Goal: Task Accomplishment & Management: Complete application form

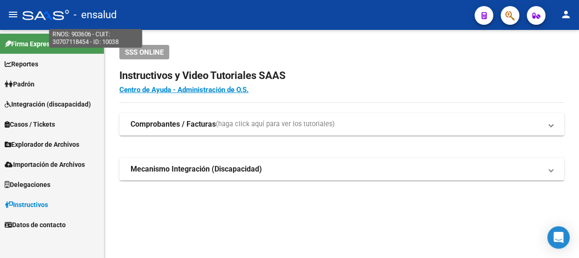
scroll to position [56, 0]
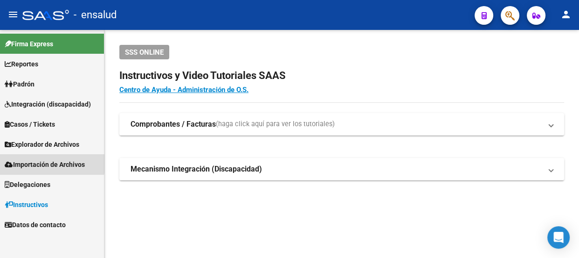
click at [37, 161] on span "Importación de Archivos" at bounding box center [45, 164] width 80 height 10
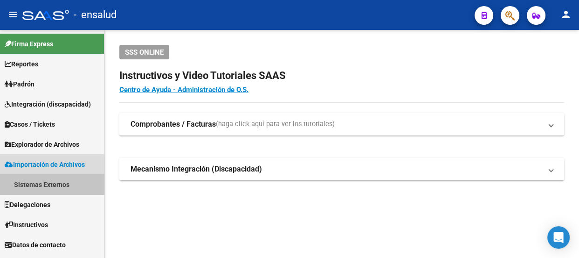
click at [52, 181] on link "Sistemas Externos" at bounding box center [52, 184] width 104 height 20
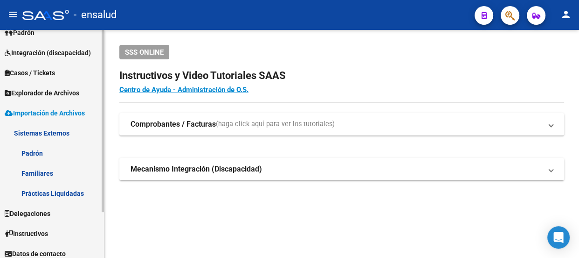
scroll to position [56, 0]
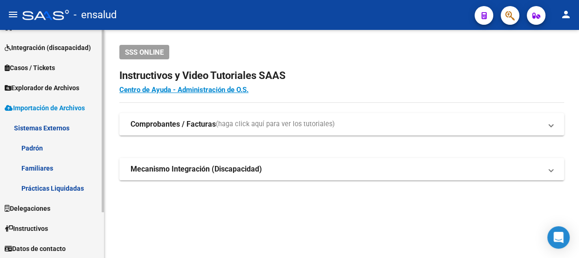
click at [39, 121] on link "Sistemas Externos" at bounding box center [52, 128] width 104 height 20
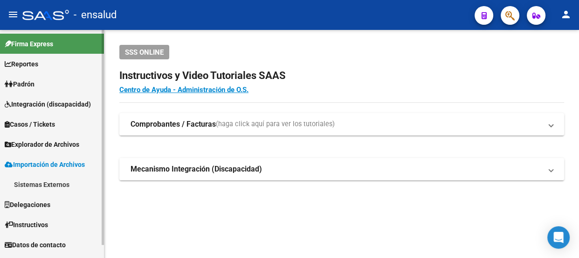
scroll to position [0, 0]
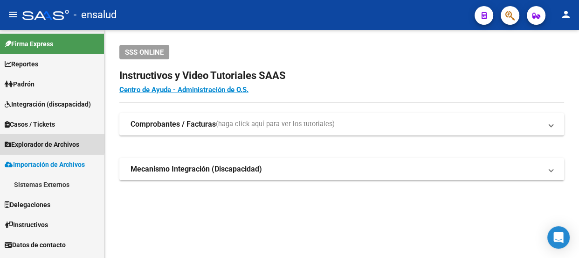
click at [45, 142] on span "Explorador de Archivos" at bounding box center [42, 144] width 75 height 10
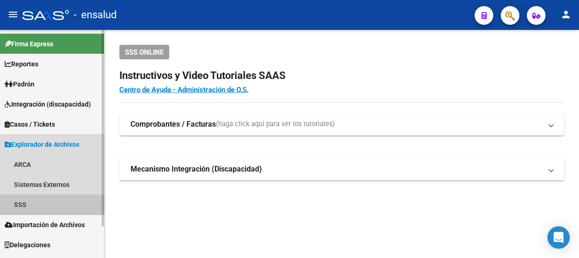
click at [34, 204] on link "SSS" at bounding box center [52, 204] width 104 height 20
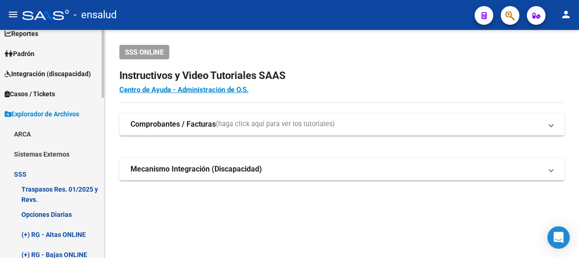
scroll to position [42, 0]
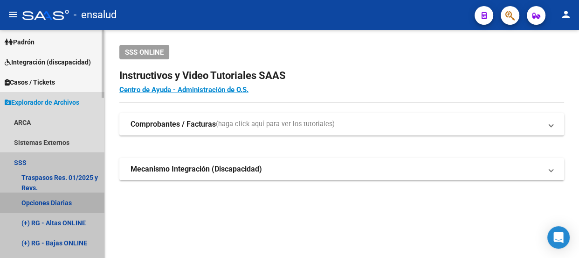
click at [56, 200] on link "Opciones Diarias" at bounding box center [52, 202] width 104 height 20
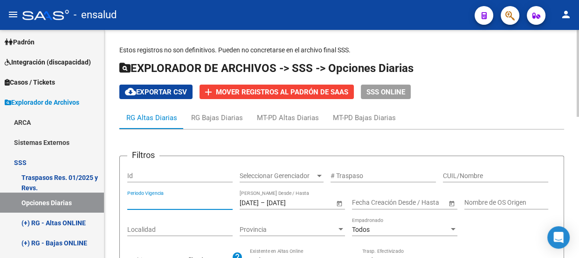
click at [176, 198] on input "Periodo Vigencia" at bounding box center [179, 202] width 105 height 8
click at [476, 175] on input "CUIL/Nombre" at bounding box center [495, 176] width 105 height 8
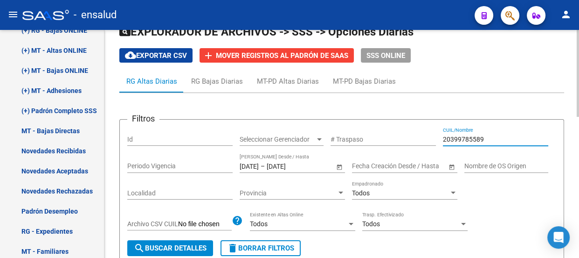
scroll to position [169, 0]
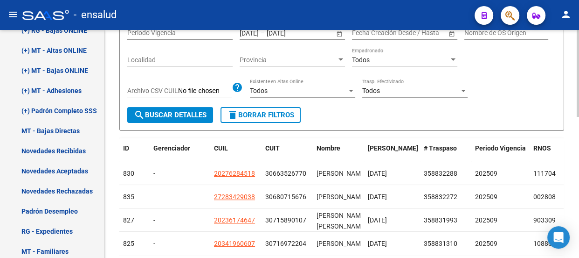
type input "20399785589"
click at [173, 114] on span "search Buscar Detalles" at bounding box center [170, 115] width 73 height 8
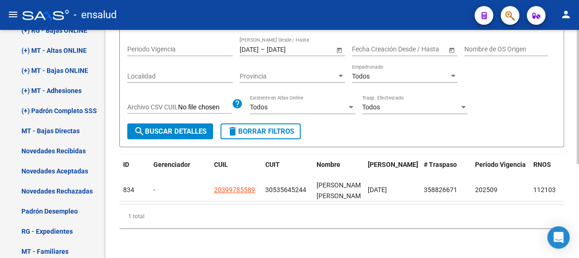
scroll to position [159, 0]
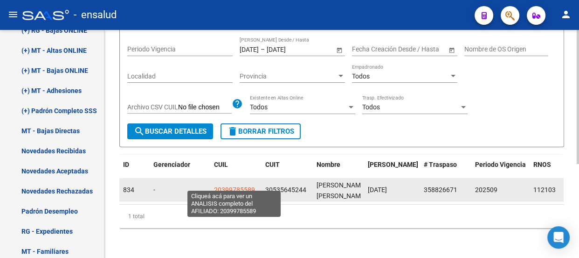
click at [236, 186] on span "20399785589" at bounding box center [234, 189] width 41 height 7
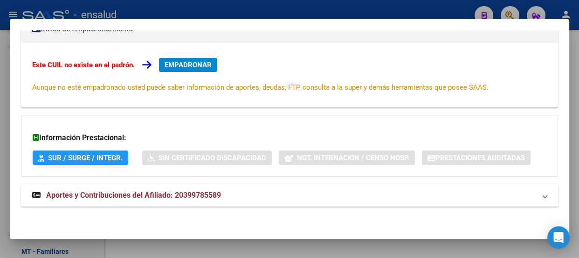
scroll to position [102, 0]
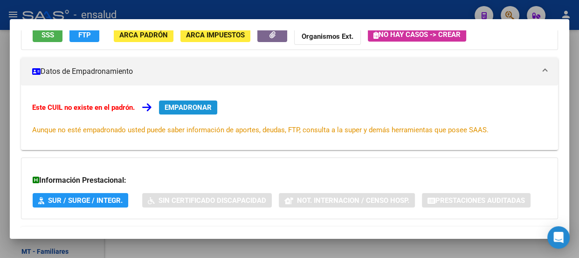
click at [183, 103] on span "EMPADRONAR" at bounding box center [188, 107] width 47 height 8
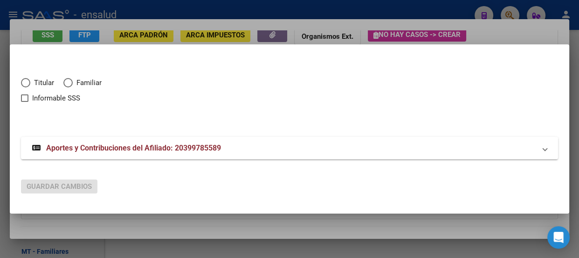
click at [23, 97] on span at bounding box center [24, 97] width 7 height 7
click at [24, 102] on input "Informable SSS" at bounding box center [24, 102] width 0 height 0
checkbox input "true"
click at [32, 81] on span "Titular" at bounding box center [42, 82] width 24 height 11
click at [30, 81] on input "Titular" at bounding box center [25, 82] width 9 height 9
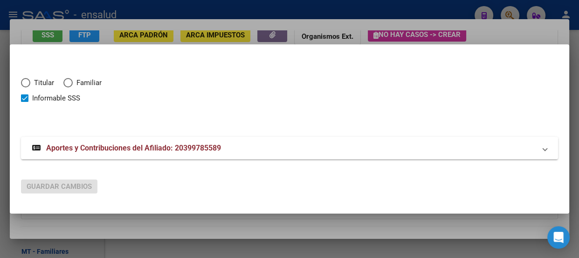
radio input "true"
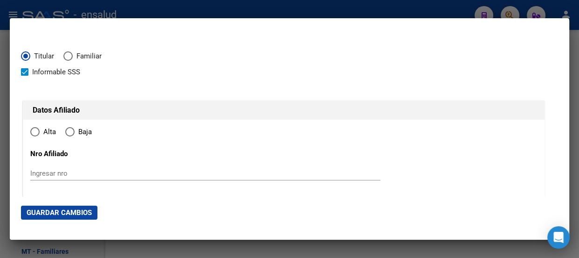
type input "20-39978558-9"
radio input "true"
type input "39978558"
type input "[PERSON_NAME]"
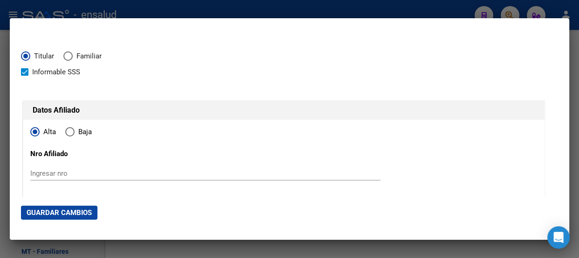
type input "[DATE]"
type input "CASTELAR"
type input "1712"
type input "PICHINCHA"
type input "973"
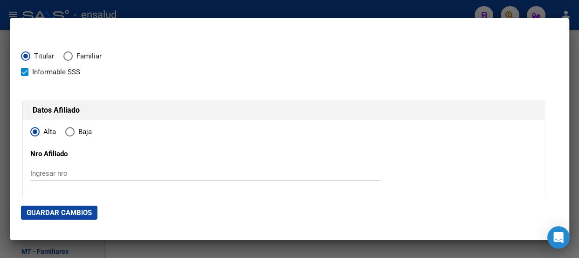
click at [62, 210] on span "Guardar Cambios" at bounding box center [59, 212] width 65 height 8
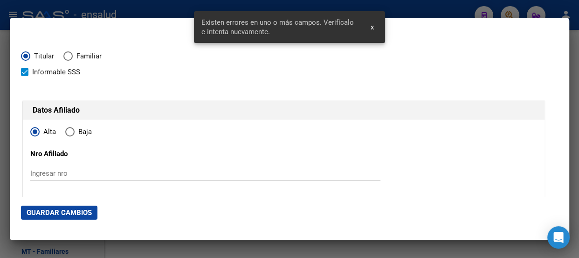
click at [372, 28] on span "x" at bounding box center [372, 27] width 3 height 8
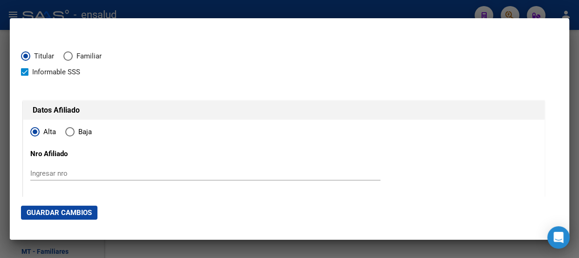
drag, startPoint x: 60, startPoint y: 173, endPoint x: 62, endPoint y: 184, distance: 11.9
click at [61, 177] on input "Ingresar nro" at bounding box center [205, 173] width 350 height 8
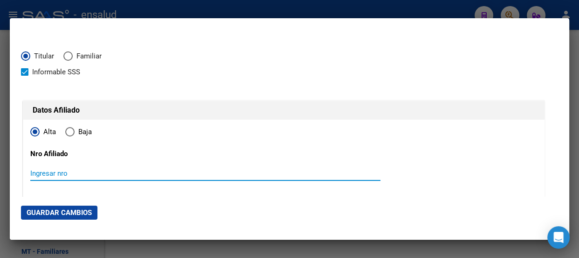
click at [25, 72] on span at bounding box center [24, 71] width 7 height 7
click at [25, 76] on input "Informable SSS" at bounding box center [24, 76] width 0 height 0
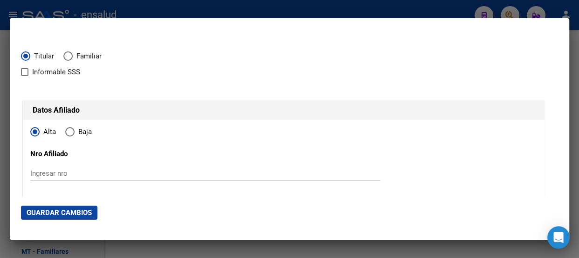
click at [25, 72] on span at bounding box center [24, 71] width 7 height 7
click at [25, 76] on input "Informable SSS" at bounding box center [24, 76] width 0 height 0
click at [49, 210] on span "Guardar Cambios" at bounding box center [59, 212] width 65 height 8
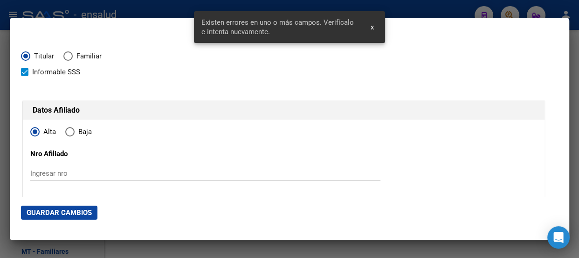
click at [27, 73] on span at bounding box center [24, 71] width 7 height 7
click at [25, 76] on input "Informable SSS" at bounding box center [24, 76] width 0 height 0
click at [55, 210] on span "Guardar Cambios" at bounding box center [59, 212] width 65 height 8
click at [25, 75] on span at bounding box center [24, 71] width 7 height 7
click at [25, 76] on input "Informable SSS" at bounding box center [24, 76] width 0 height 0
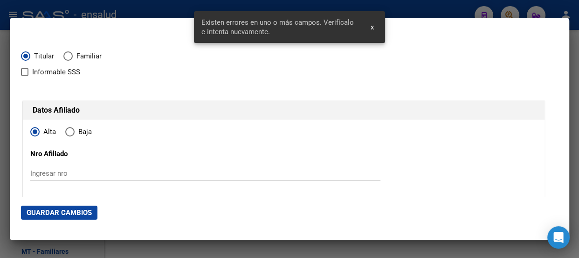
checkbox input "true"
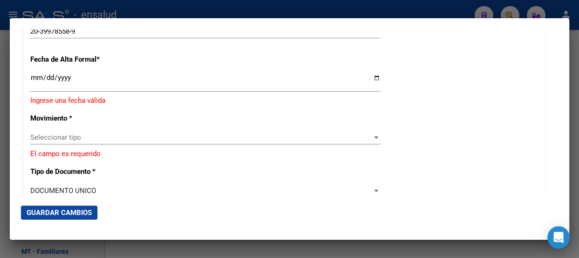
scroll to position [169, 0]
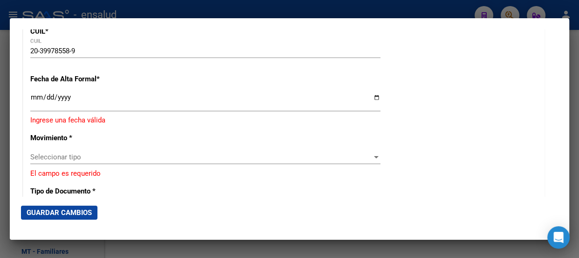
click at [36, 98] on input "Ingresar fecha" at bounding box center [205, 100] width 350 height 15
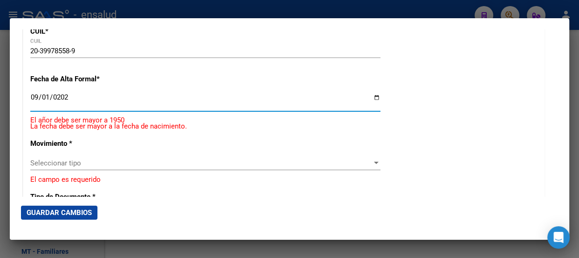
type input "[DATE]"
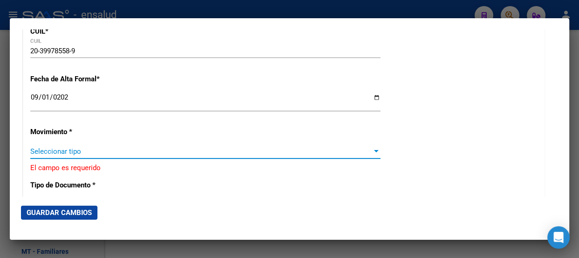
click at [98, 152] on span "Seleccionar tipo" at bounding box center [201, 151] width 342 height 8
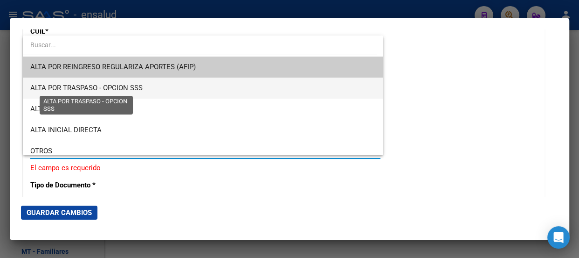
click at [105, 89] on span "ALTA POR TRASPASO - OPCION SSS" at bounding box center [86, 88] width 112 height 8
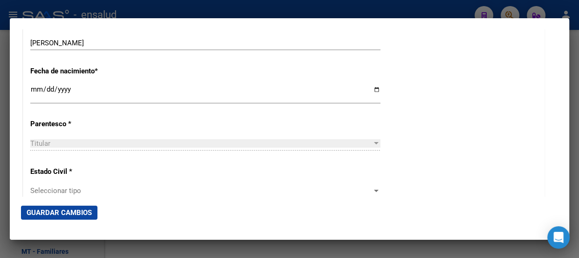
scroll to position [508, 0]
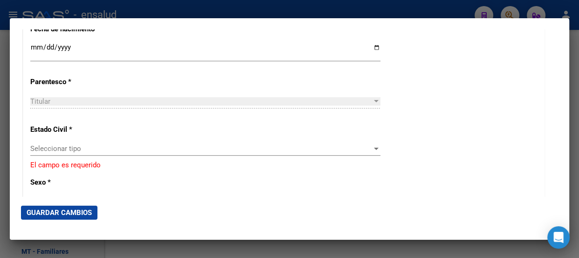
click at [86, 143] on div "Seleccionar tipo Seleccionar tipo" at bounding box center [205, 148] width 350 height 14
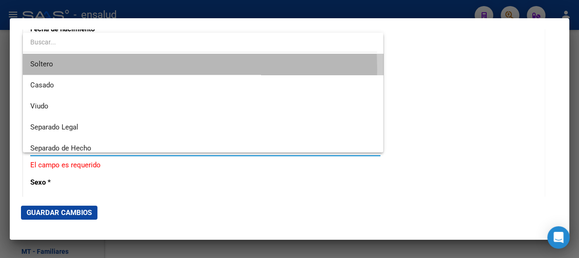
click at [87, 69] on span "Soltero" at bounding box center [203, 64] width 346 height 21
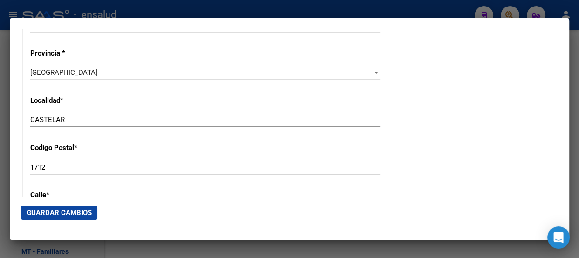
scroll to position [891, 0]
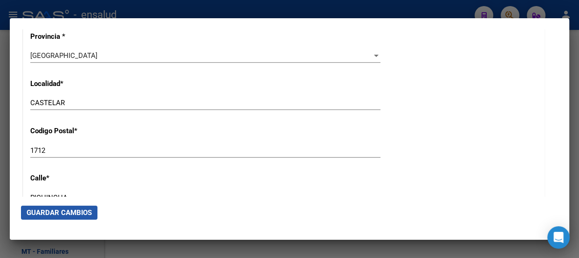
click at [58, 213] on span "Guardar Cambios" at bounding box center [59, 212] width 65 height 8
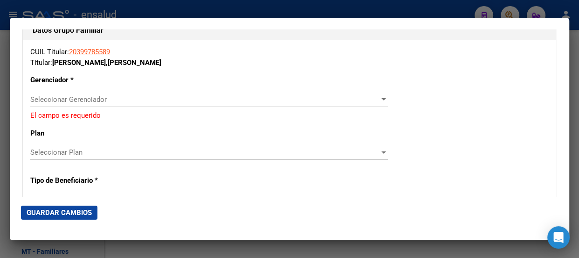
scroll to position [1611, 0]
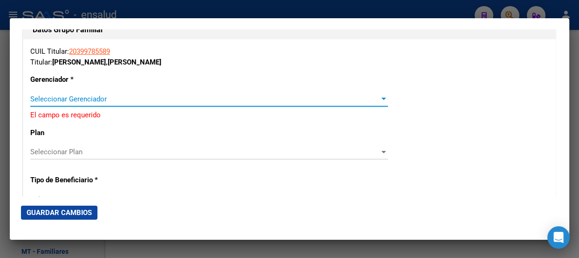
click at [355, 98] on span "Seleccionar Gerenciador" at bounding box center [204, 99] width 349 height 8
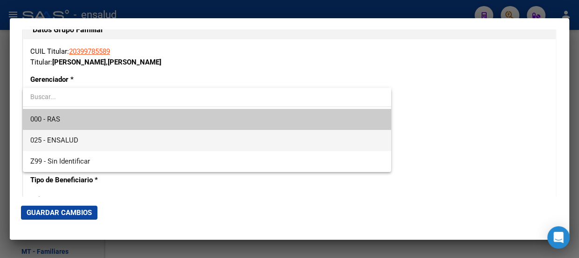
click at [143, 142] on span "025 - ENSALUD" at bounding box center [207, 140] width 354 height 21
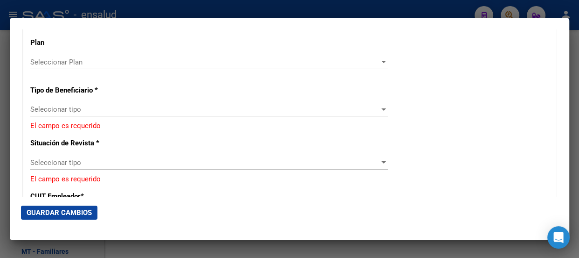
scroll to position [1696, 0]
click at [136, 108] on span "Seleccionar tipo" at bounding box center [204, 108] width 349 height 8
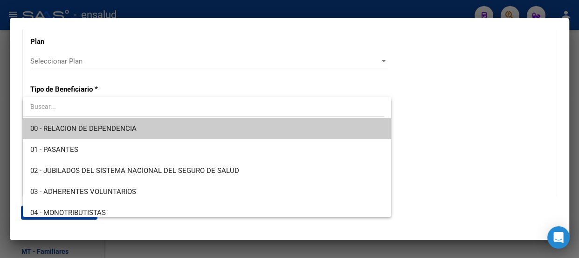
click at [138, 129] on span "00 - RELACION DE DEPENDENCIA" at bounding box center [207, 128] width 354 height 21
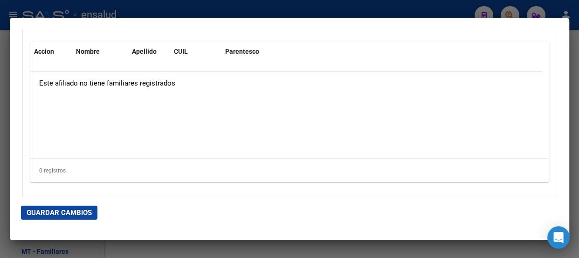
scroll to position [1950, 0]
click at [52, 209] on span "Guardar Cambios" at bounding box center [59, 212] width 65 height 8
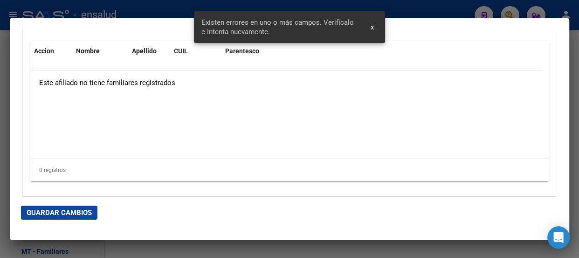
drag, startPoint x: 370, startPoint y: 27, endPoint x: 364, endPoint y: 28, distance: 6.6
click at [371, 27] on span "x" at bounding box center [372, 27] width 3 height 8
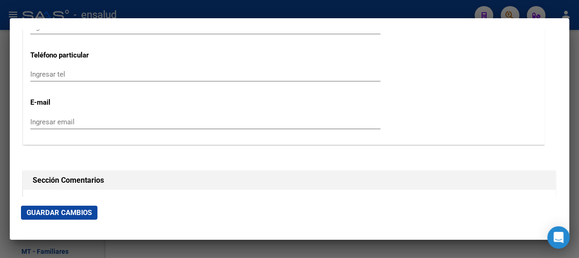
scroll to position [1284, 0]
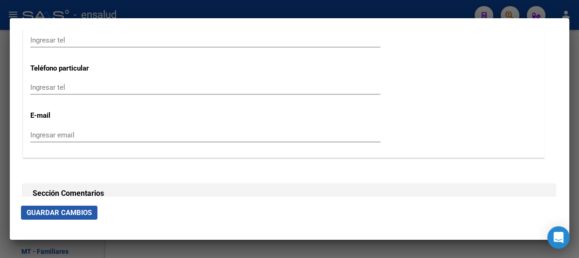
click at [67, 212] on span "Guardar Cambios" at bounding box center [59, 212] width 65 height 8
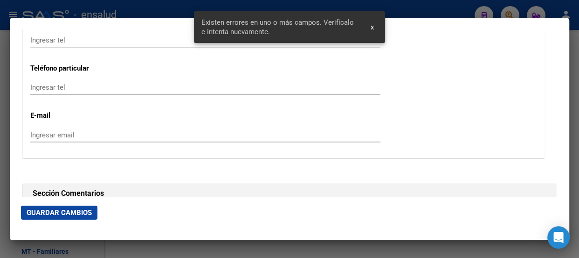
click at [326, 28] on span "Existen errores en uno o más campos. Verifícalo e intenta nuevamente." at bounding box center [281, 27] width 158 height 19
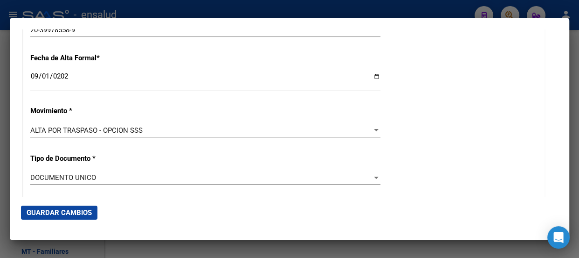
scroll to position [212, 0]
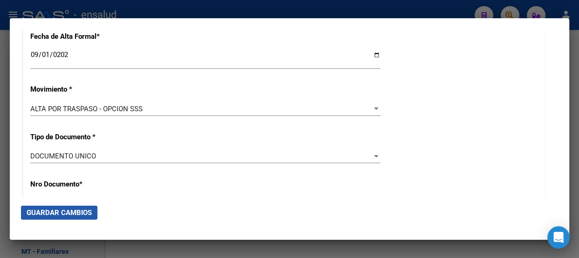
click at [77, 211] on span "Guardar Cambios" at bounding box center [59, 212] width 65 height 8
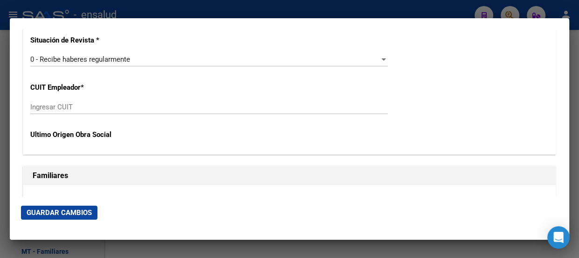
scroll to position [1781, 0]
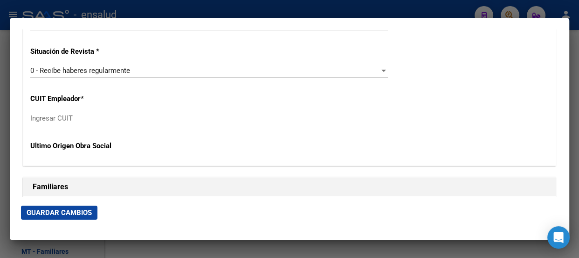
click at [114, 118] on input "Ingresar CUIT" at bounding box center [209, 118] width 358 height 8
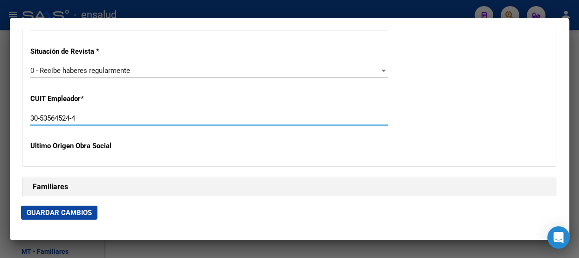
type input "30-53564524-4"
click at [55, 210] on span "Guardar Cambios" at bounding box center [59, 212] width 65 height 8
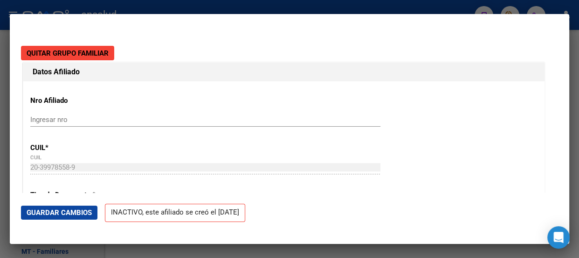
scroll to position [0, 0]
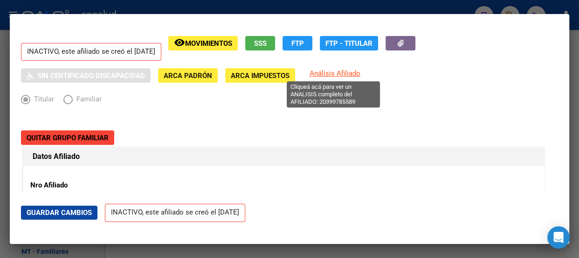
click at [337, 73] on span "Análisis Afiliado" at bounding box center [335, 73] width 51 height 8
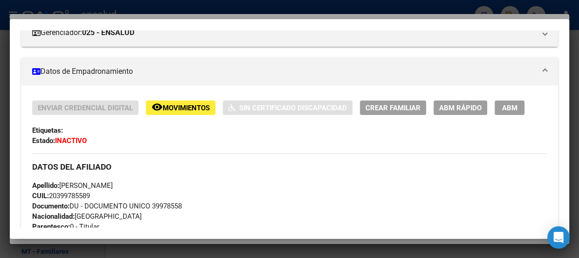
scroll to position [127, 0]
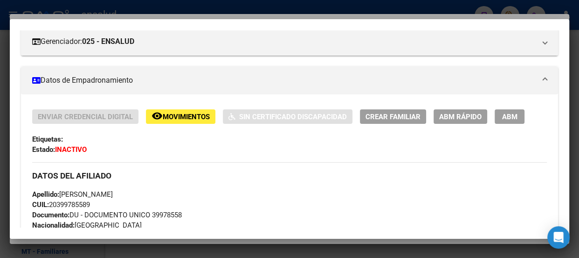
click at [513, 118] on span "ABM" at bounding box center [509, 116] width 15 height 8
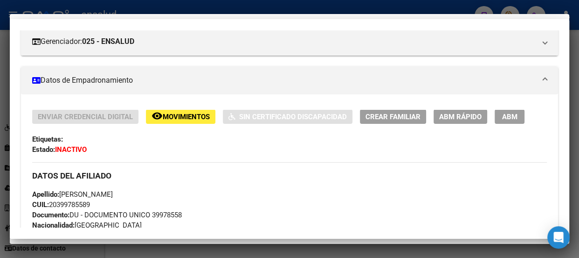
type textarea "20399785589"
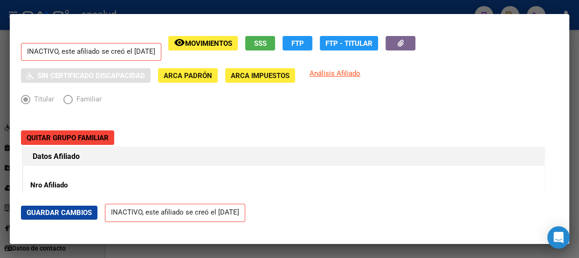
scroll to position [197, 0]
radio input "true"
type input "30-53564524-4"
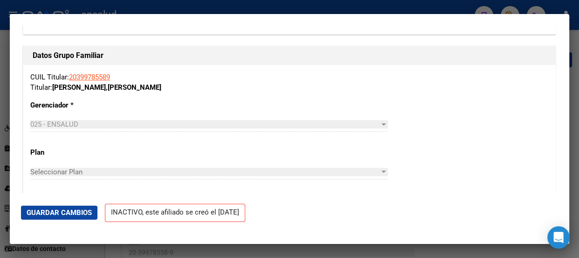
scroll to position [1517, 0]
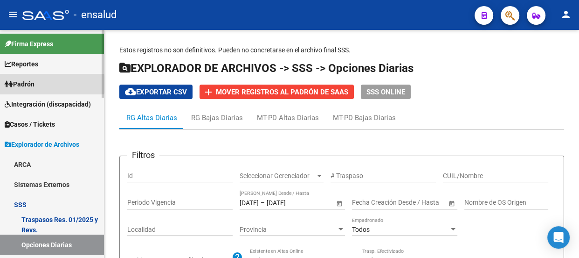
click at [35, 84] on span "Padrón" at bounding box center [20, 84] width 30 height 10
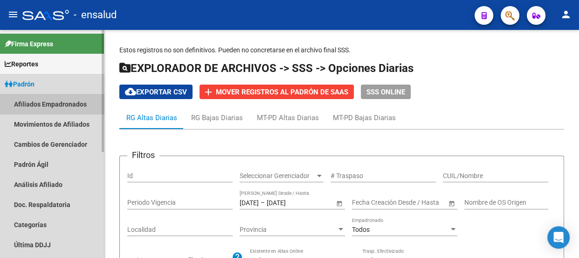
click at [49, 100] on link "Afiliados Empadronados" at bounding box center [52, 104] width 104 height 20
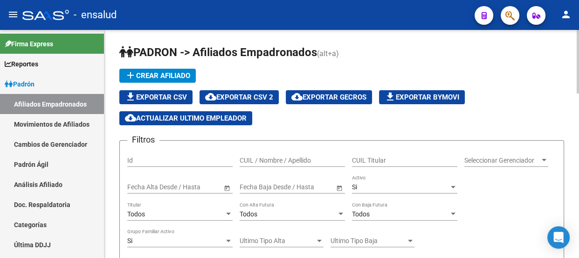
click at [378, 158] on input "CUIL Titular" at bounding box center [404, 160] width 105 height 8
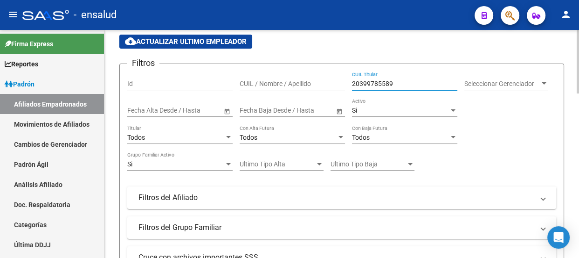
scroll to position [212, 0]
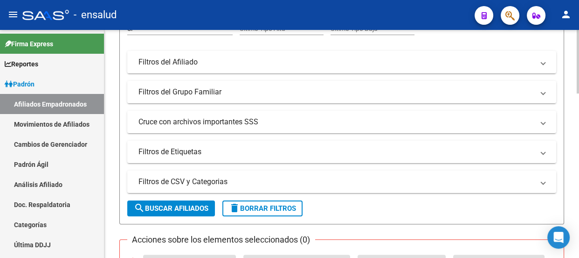
type input "20399785589"
click at [172, 205] on span "search Buscar Afiliados" at bounding box center [171, 208] width 75 height 8
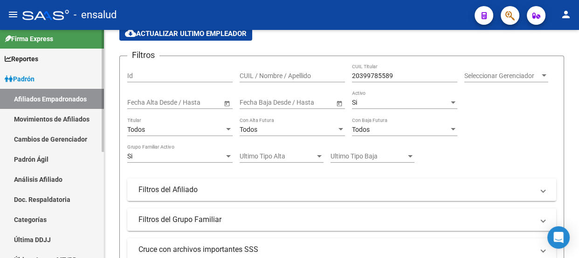
scroll to position [0, 0]
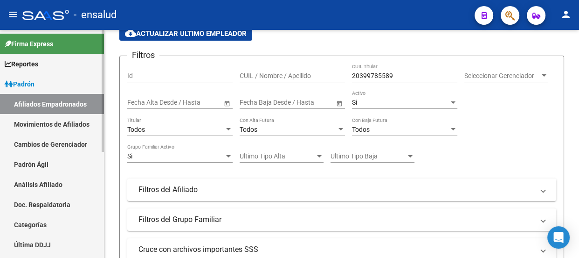
click at [49, 103] on link "Afiliados Empadronados" at bounding box center [52, 104] width 104 height 20
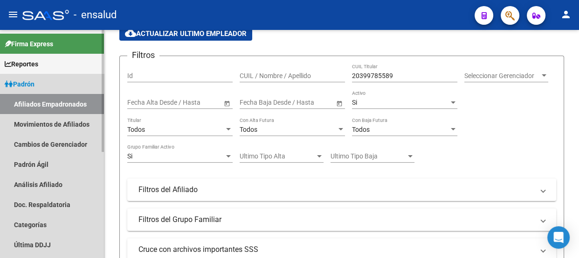
click at [51, 83] on link "Padrón" at bounding box center [52, 84] width 104 height 20
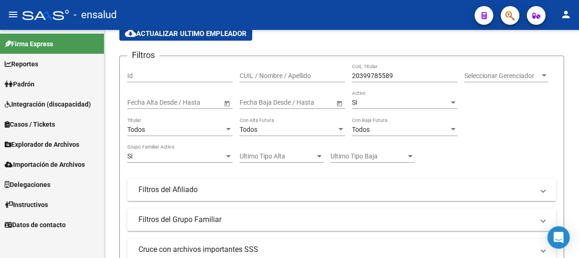
click at [39, 163] on span "Importación de Archivos" at bounding box center [45, 164] width 80 height 10
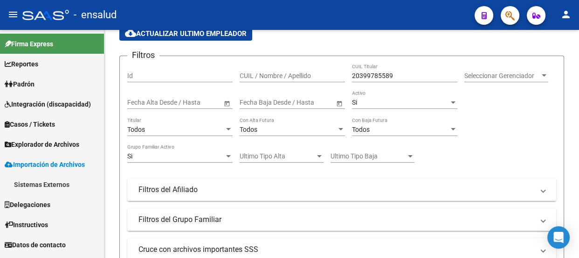
click at [37, 162] on span "Importación de Archivos" at bounding box center [45, 164] width 80 height 10
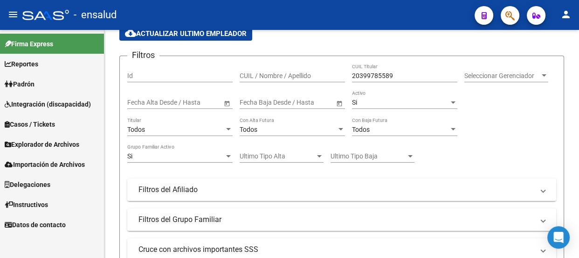
click at [37, 144] on span "Explorador de Archivos" at bounding box center [42, 144] width 75 height 10
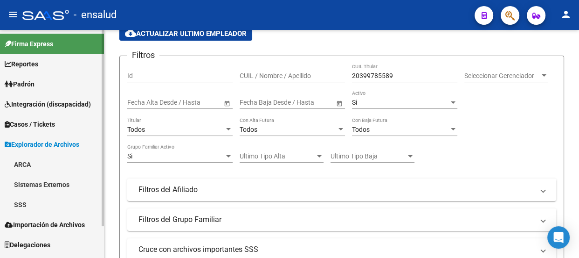
click at [31, 201] on link "SSS" at bounding box center [52, 204] width 104 height 20
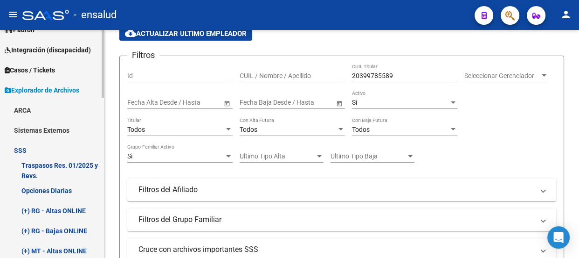
scroll to position [84, 0]
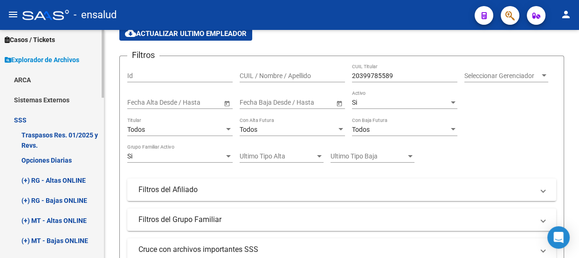
click at [61, 159] on link "Opciones Diarias" at bounding box center [52, 160] width 104 height 20
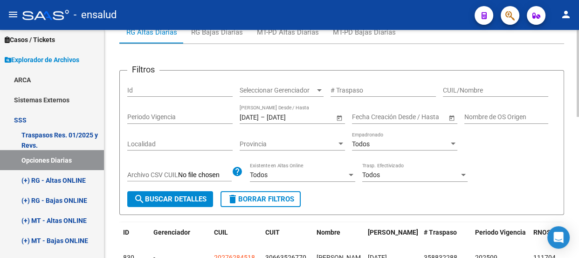
scroll to position [72, 0]
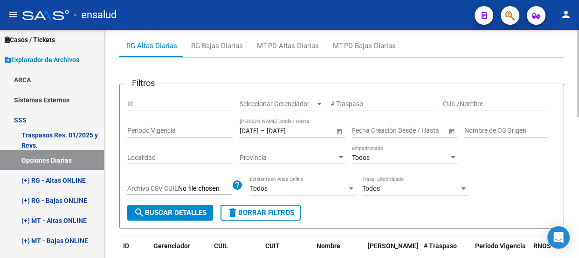
click at [478, 102] on input "CUIL/Nombre" at bounding box center [495, 104] width 105 height 8
type input "20399785589"
click at [168, 209] on span "search Buscar Detalles" at bounding box center [170, 212] width 73 height 8
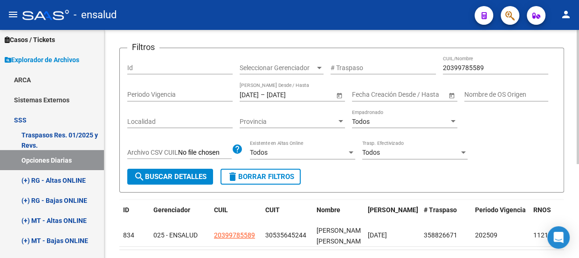
scroll to position [157, 0]
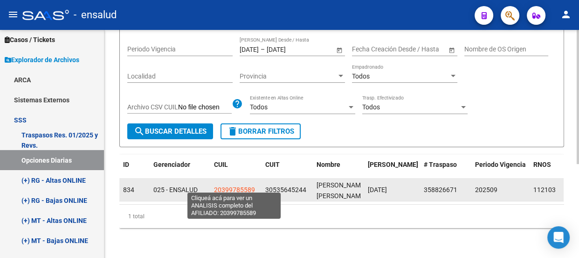
click at [236, 186] on span "20399785589" at bounding box center [234, 189] width 41 height 7
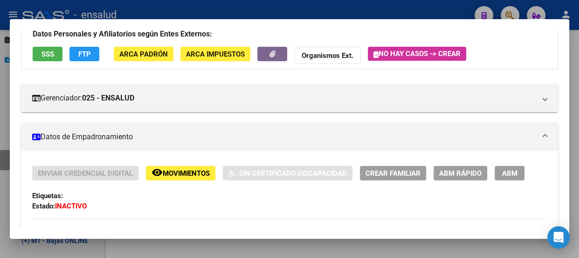
scroll to position [169, 0]
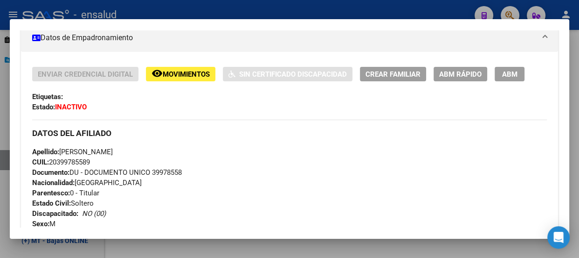
click at [510, 71] on span "ABM" at bounding box center [509, 74] width 15 height 8
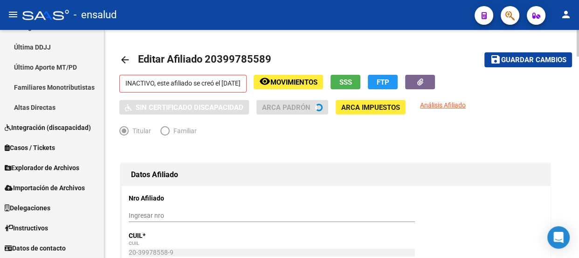
radio input "true"
type input "30-53564524-4"
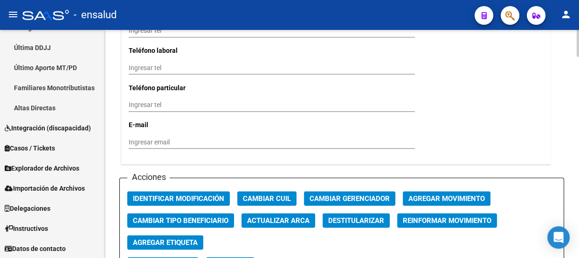
scroll to position [975, 0]
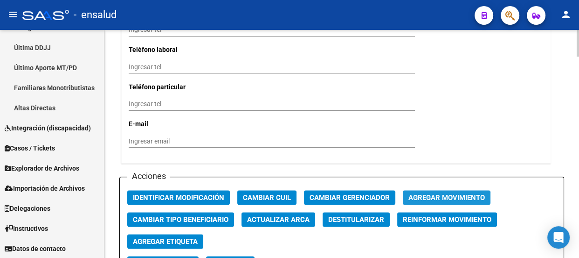
click at [446, 196] on span "Agregar Movimiento" at bounding box center [447, 197] width 77 height 8
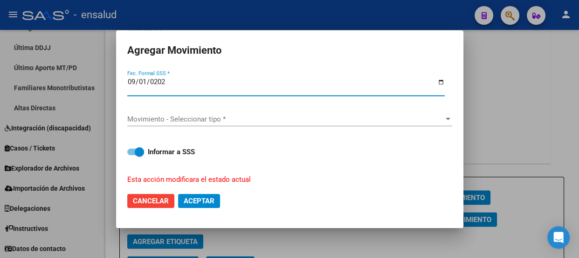
type input "[DATE]"
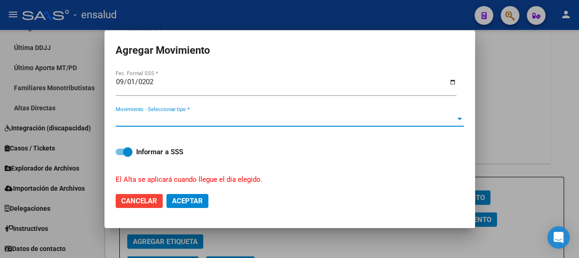
click at [236, 116] on span "Movimiento - Seleccionar tipo *" at bounding box center [286, 119] width 340 height 8
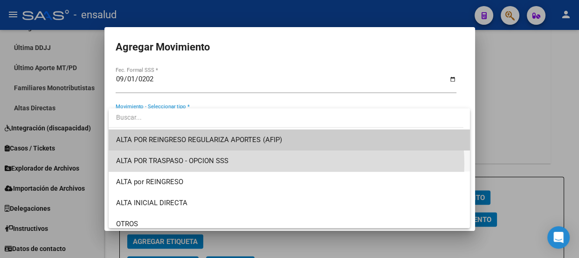
click at [280, 164] on span "ALTA POR TRASPASO - OPCION SSS" at bounding box center [289, 160] width 347 height 21
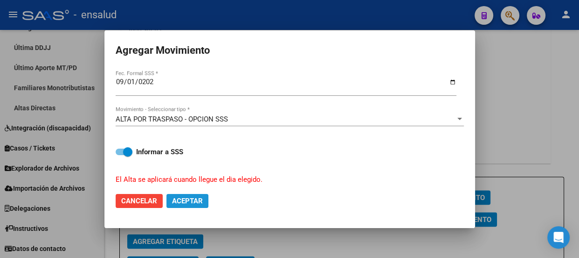
click at [181, 199] on span "Aceptar" at bounding box center [187, 200] width 31 height 8
checkbox input "false"
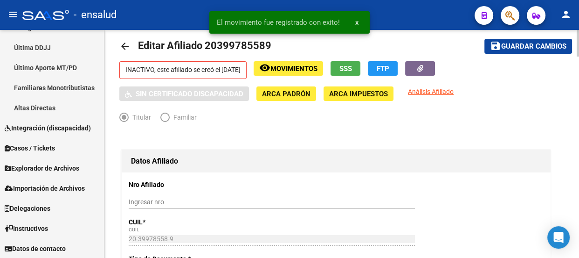
scroll to position [0, 0]
